Goal: Information Seeking & Learning: Learn about a topic

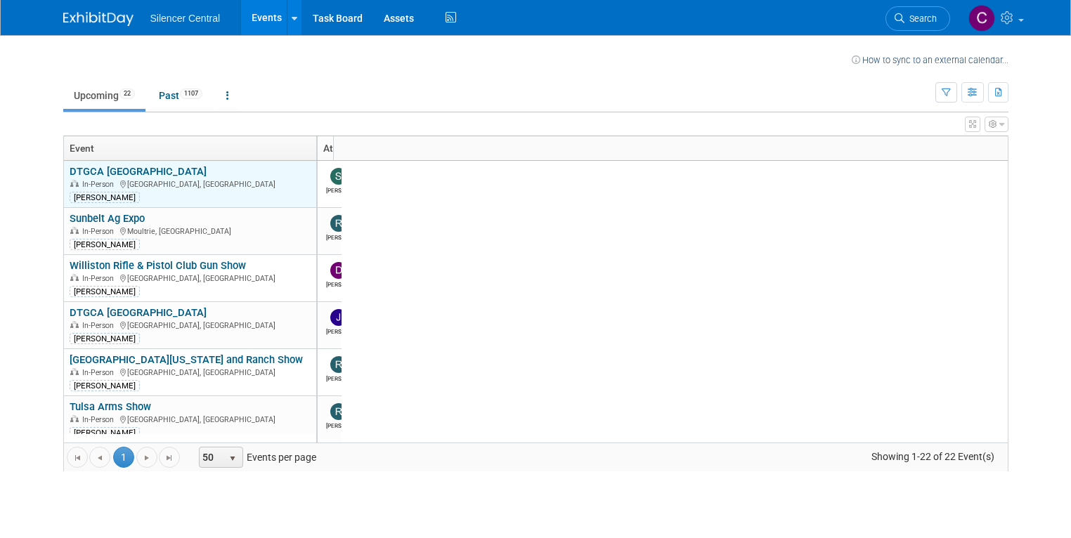
click at [144, 195] on div "[PERSON_NAME]" at bounding box center [211, 196] width 283 height 13
click at [209, 186] on div "In-Person Sioux Falls, SD" at bounding box center [211, 184] width 283 height 12
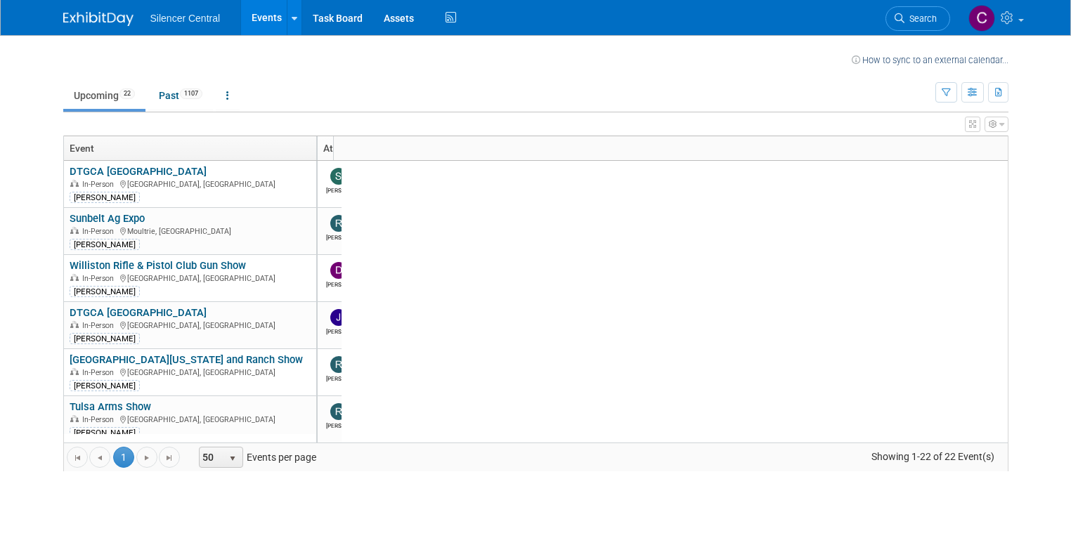
drag, startPoint x: 382, startPoint y: 386, endPoint x: 365, endPoint y: 399, distance: 21.5
click at [377, 390] on div "Column Settings Event Column Settings Dates Column Settings Participation Colum…" at bounding box center [535, 304] width 945 height 336
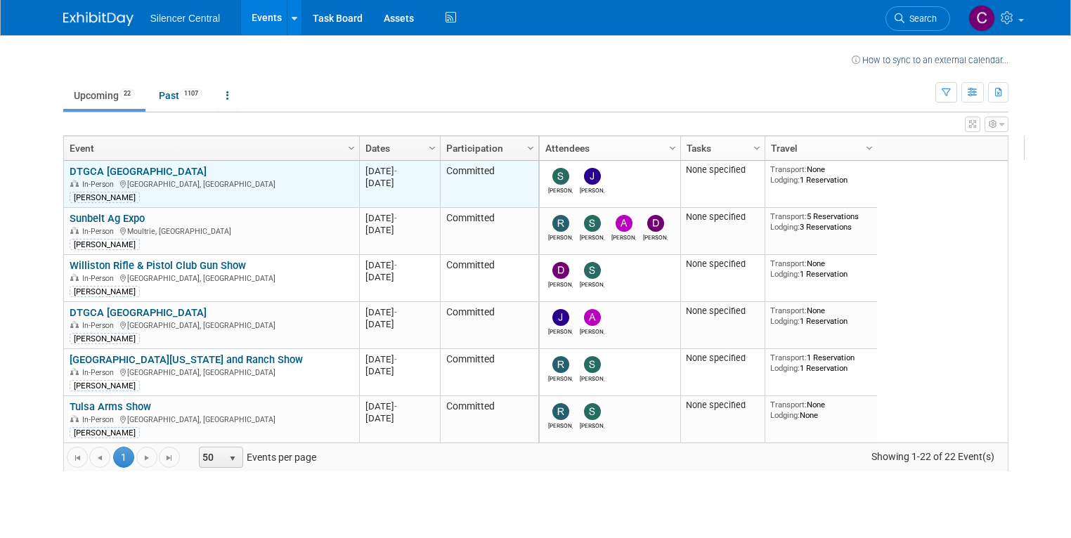
click at [107, 163] on td "DTGCA [GEOGRAPHIC_DATA] DTGCA [GEOGRAPHIC_DATA] In-Person [GEOGRAPHIC_DATA], [G…" at bounding box center [211, 184] width 295 height 47
click at [107, 172] on link "DTGCA [GEOGRAPHIC_DATA]" at bounding box center [138, 171] width 137 height 13
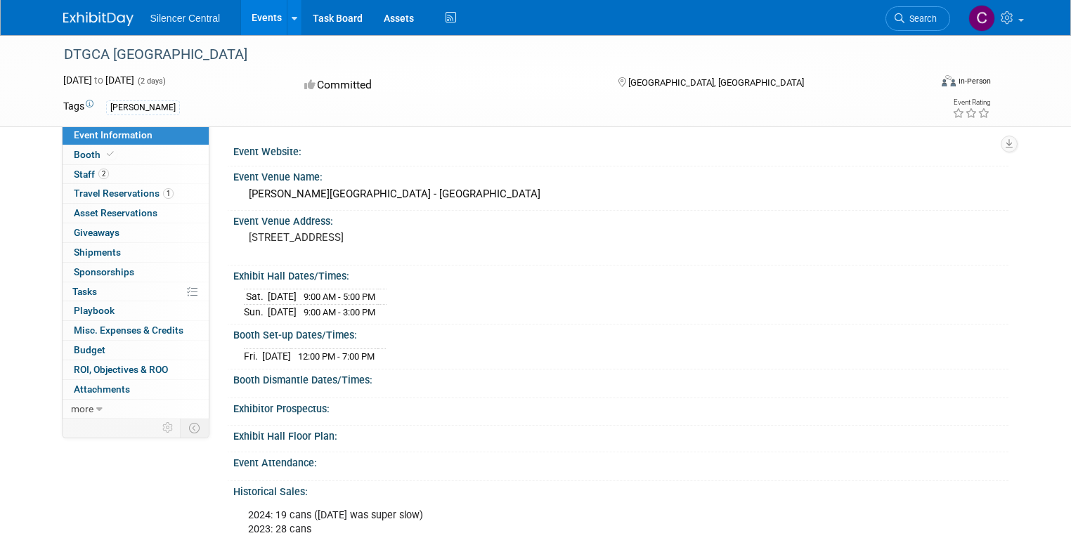
click at [242, 23] on link "Events" at bounding box center [266, 17] width 51 height 35
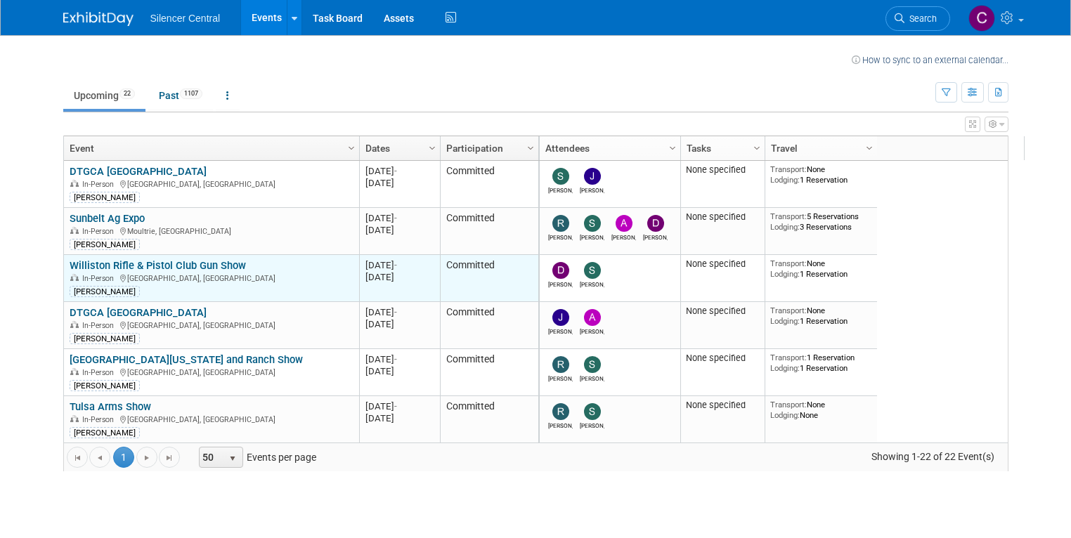
click at [169, 266] on link "Williston Rifle & Pistol Club Gun Show" at bounding box center [158, 265] width 176 height 13
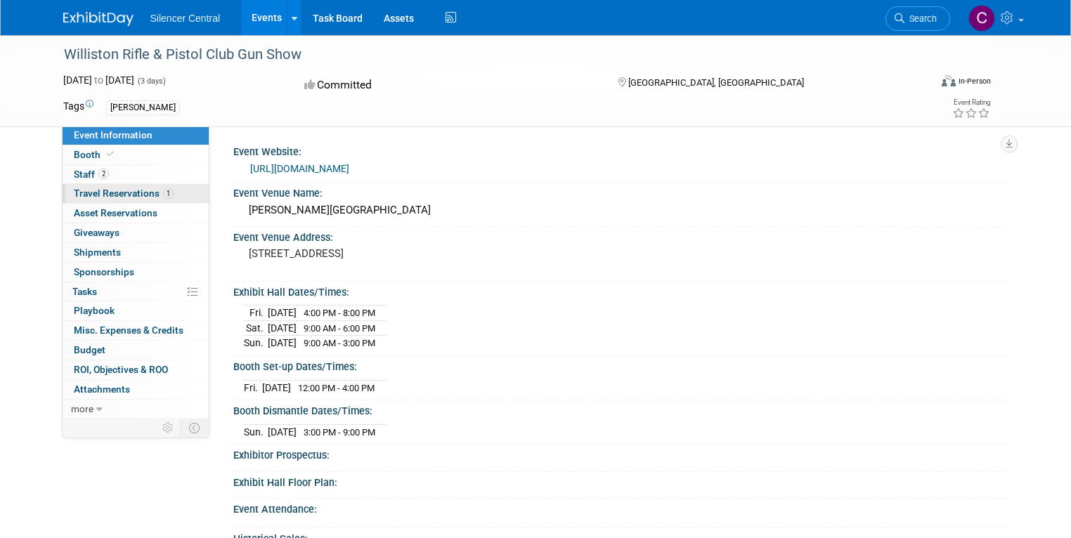
click at [110, 189] on span "Travel Reservations 1" at bounding box center [124, 193] width 100 height 11
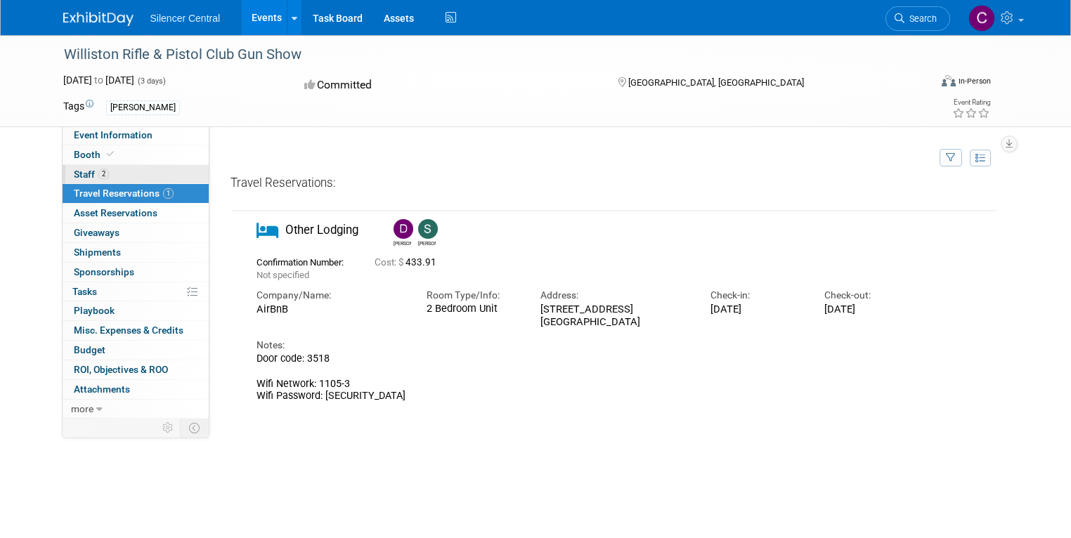
click at [97, 175] on link "2 Staff 2" at bounding box center [136, 174] width 146 height 19
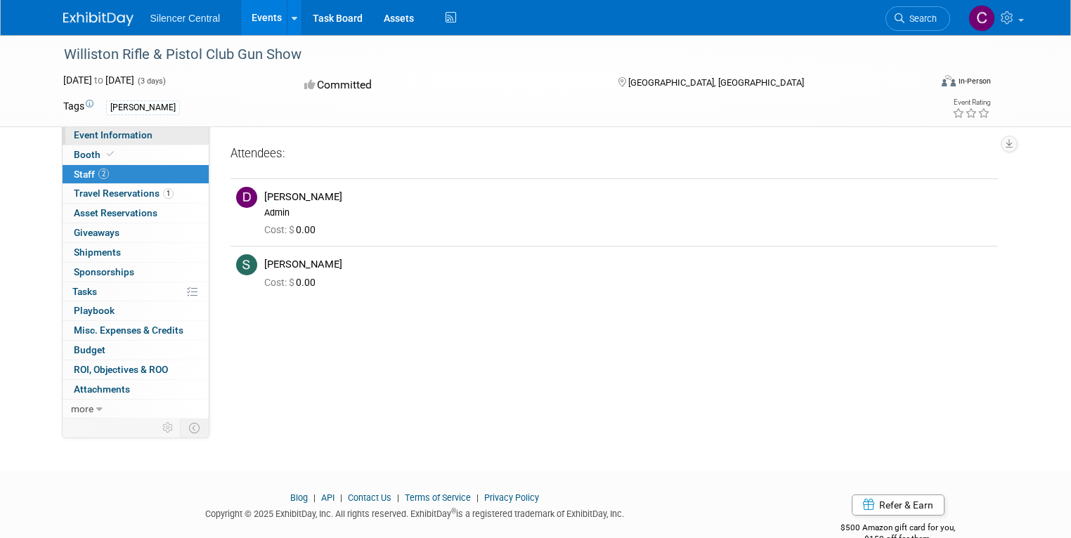
click at [101, 136] on span "Event Information" at bounding box center [113, 134] width 79 height 11
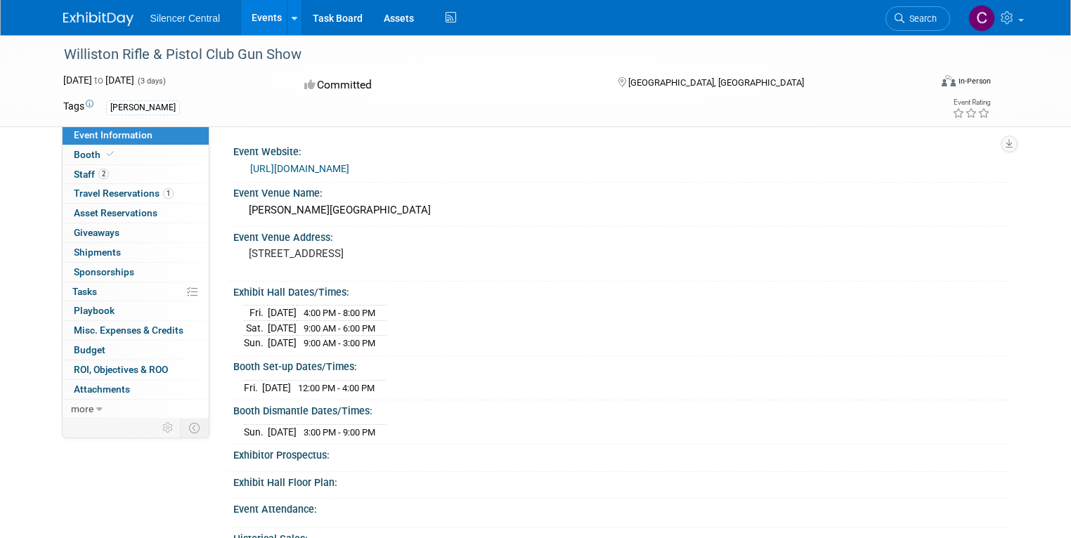
drag, startPoint x: 236, startPoint y: 20, endPoint x: 242, endPoint y: 27, distance: 10.0
click at [241, 21] on link "Events" at bounding box center [266, 17] width 51 height 35
